Goal: Information Seeking & Learning: Check status

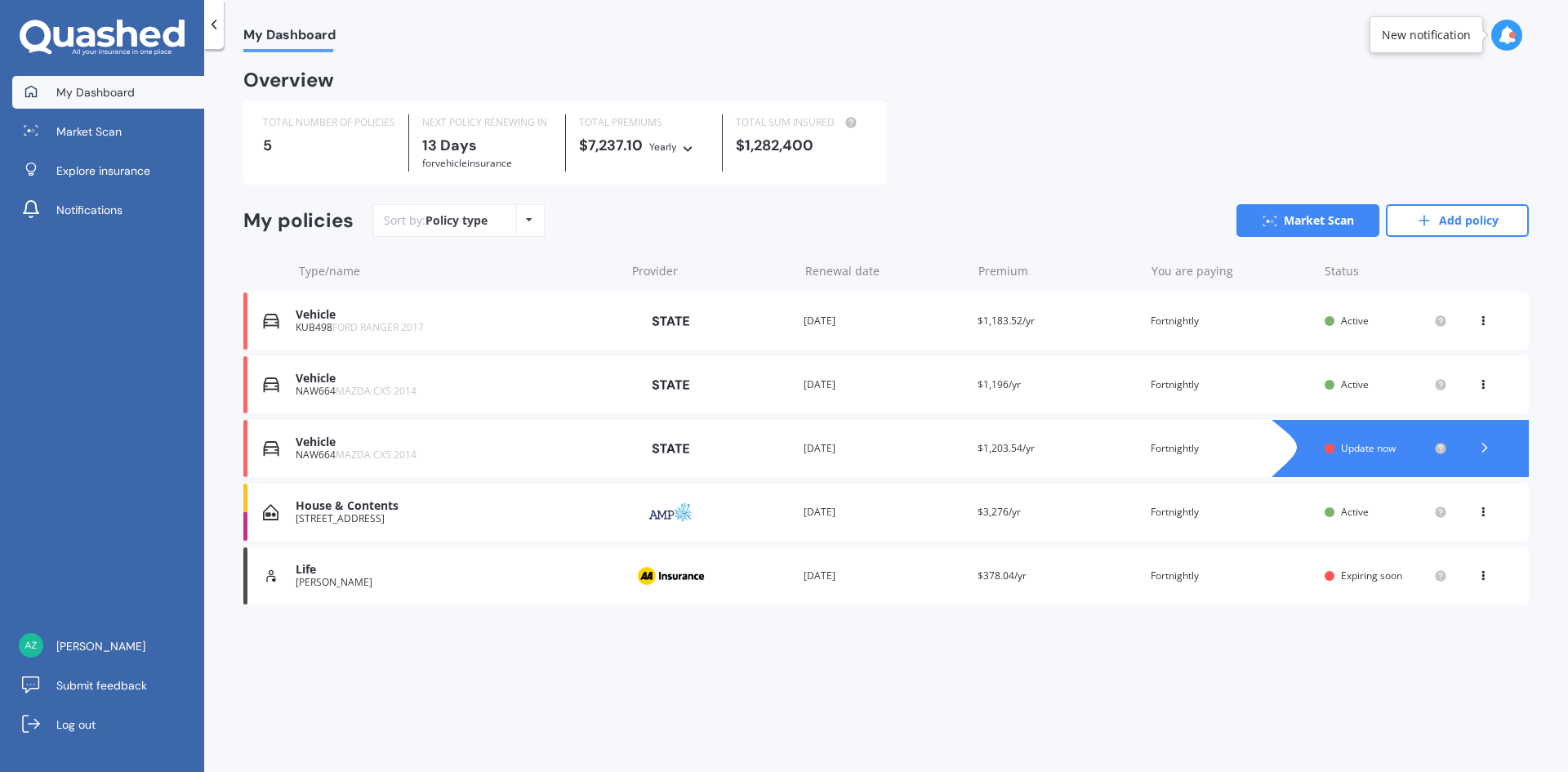
click at [381, 523] on div "[STREET_ADDRESS]" at bounding box center [456, 519] width 321 height 12
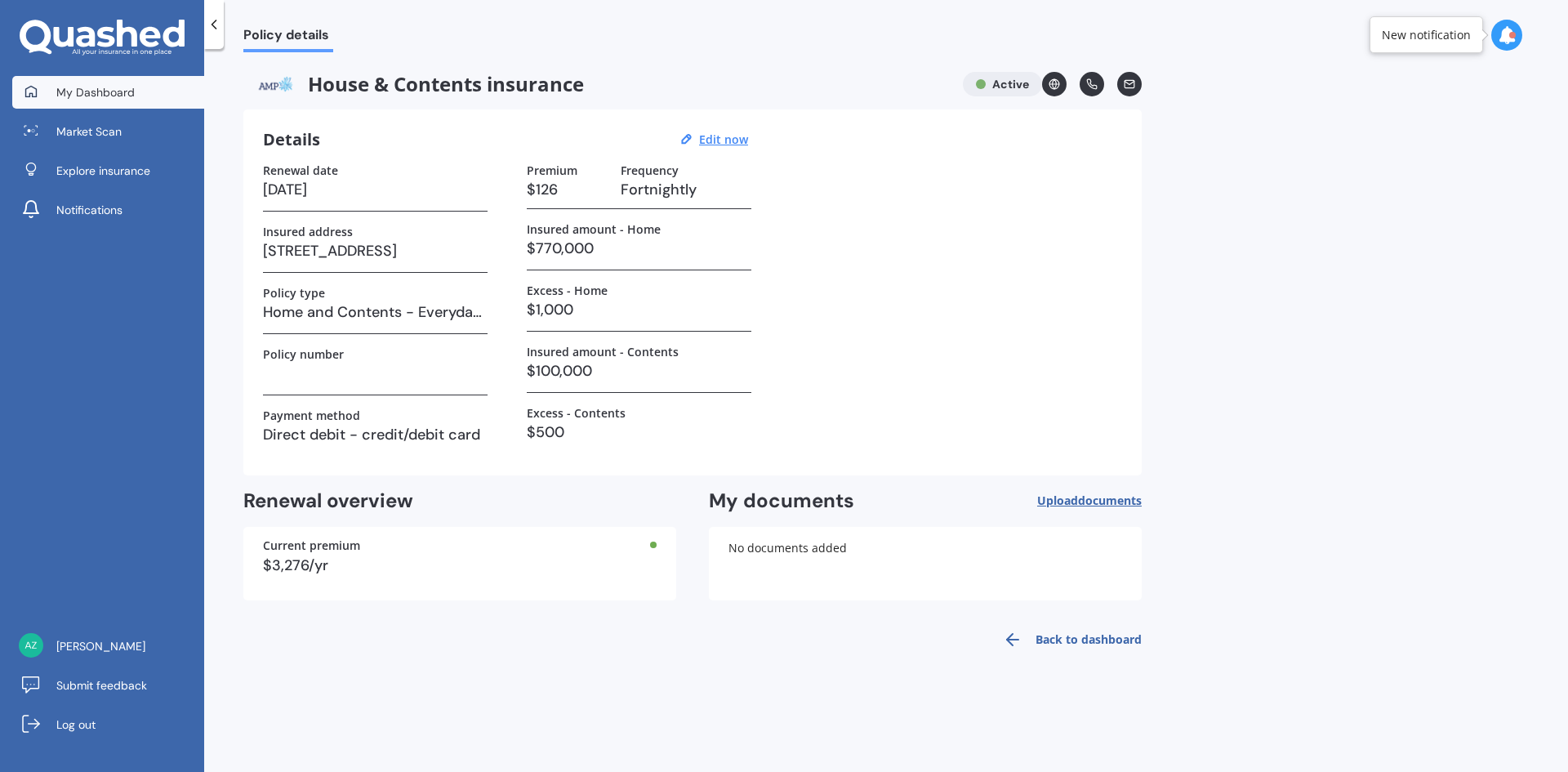
click at [99, 101] on link "My Dashboard" at bounding box center [108, 92] width 192 height 33
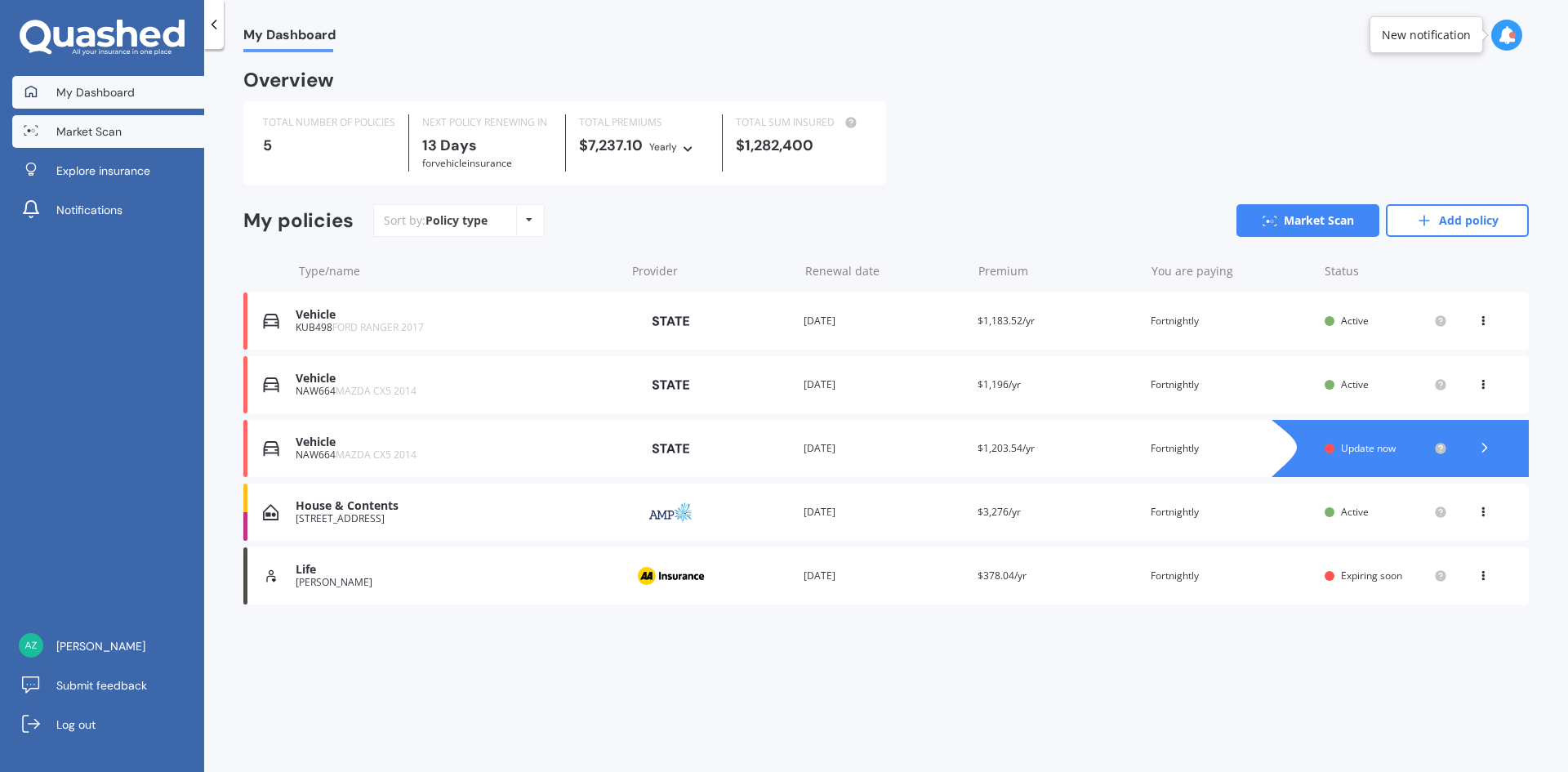
click at [102, 115] on link "Market Scan" at bounding box center [108, 131] width 192 height 33
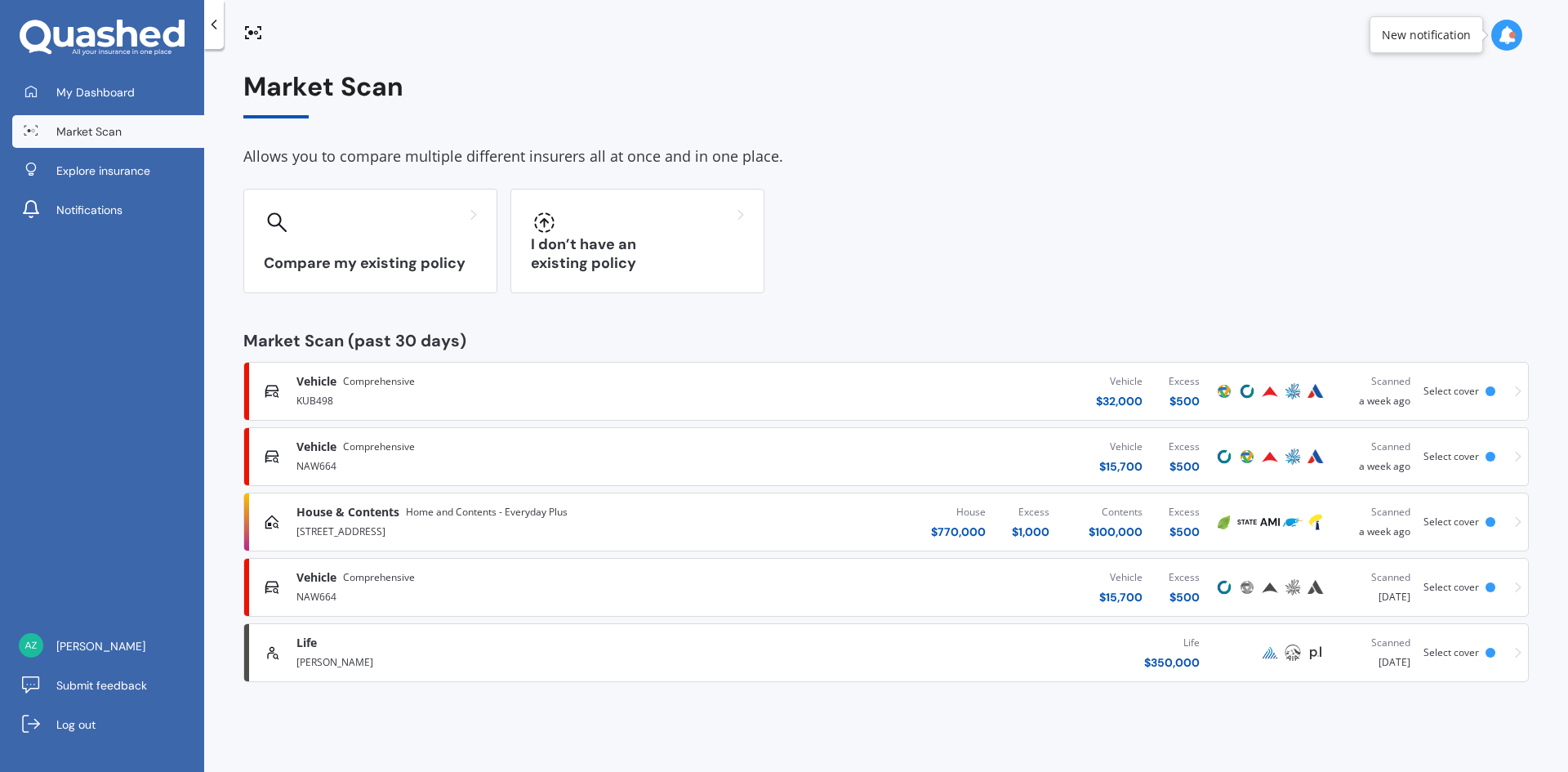
click at [344, 503] on div "House & Contents Home and Contents - Everyday Plus [STREET_ADDRESS][GEOGRAPHIC_…" at bounding box center [886, 522] width 1271 height 49
